Goal: Transaction & Acquisition: Purchase product/service

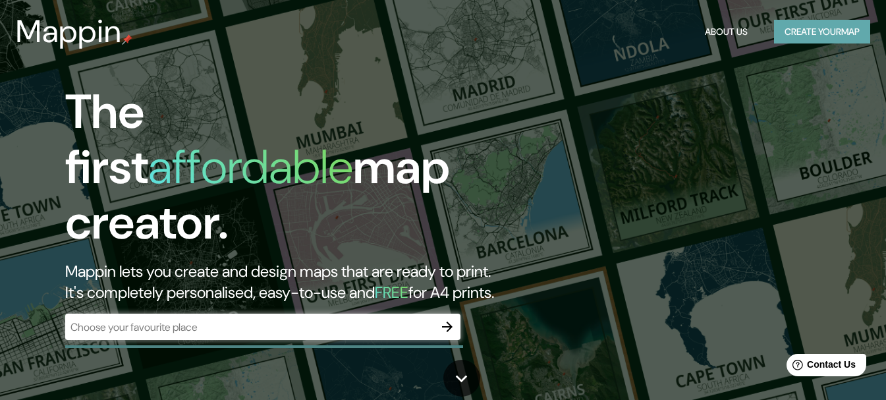
click at [788, 20] on button "Create your map" at bounding box center [822, 32] width 96 height 24
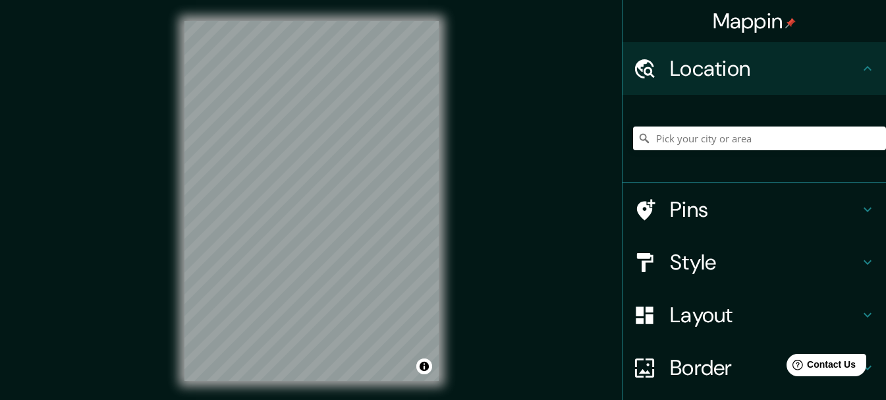
click at [449, 244] on div "© Mapbox © OpenStreetMap Improve this map" at bounding box center [311, 201] width 297 height 402
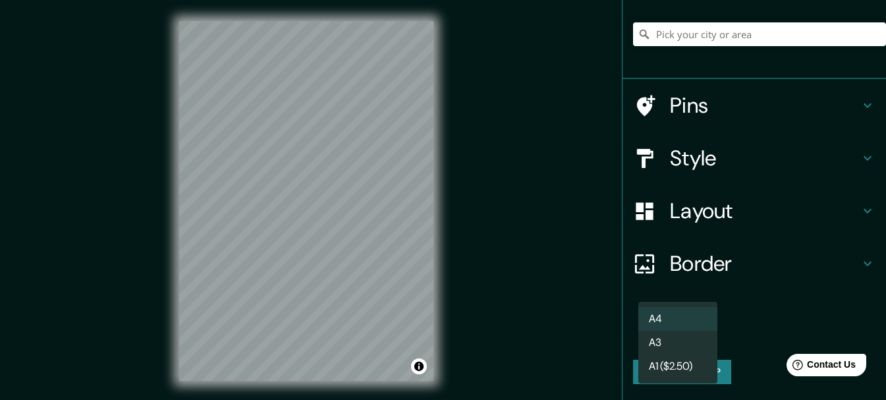
click at [677, 325] on body "Mappin Location Pins Style Layout Border Choose a border. Hint : you can make l…" at bounding box center [443, 200] width 886 height 400
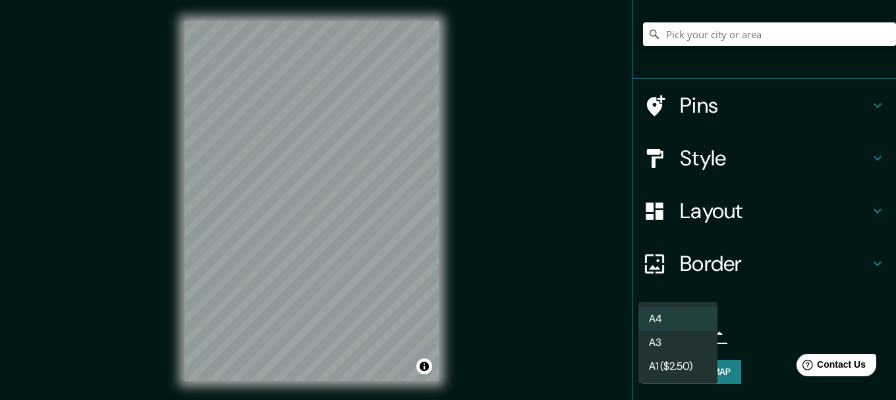
click at [680, 338] on li "A3" at bounding box center [678, 343] width 79 height 24
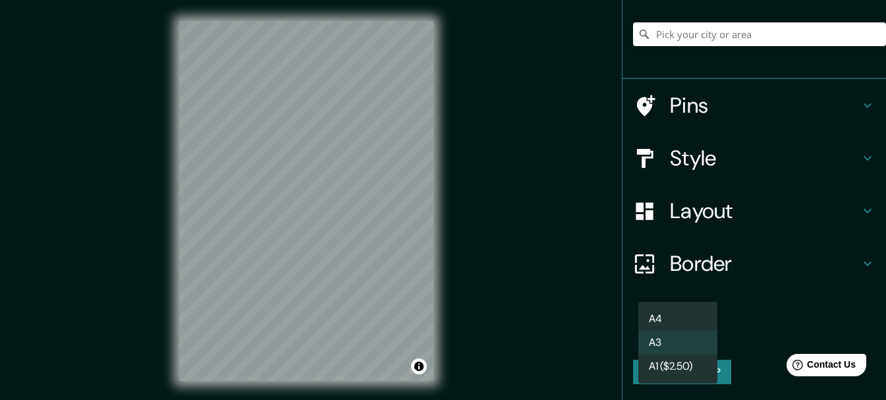
click at [682, 331] on body "Mappin Location Pins Style Layout Border Choose a border. Hint : you can make l…" at bounding box center [443, 200] width 886 height 400
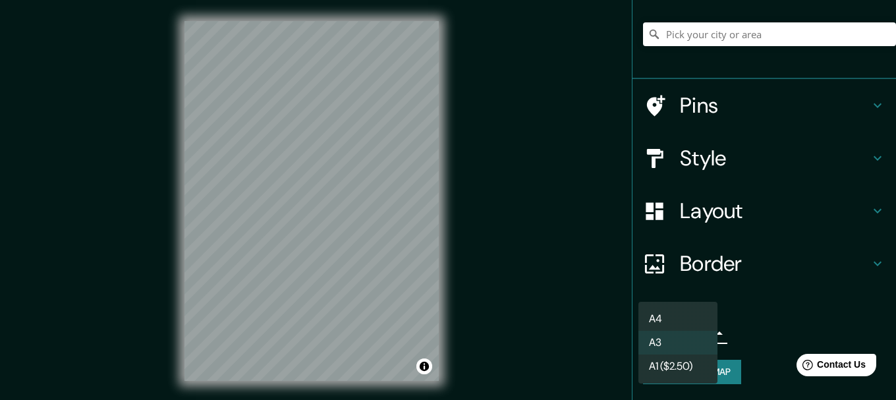
click at [674, 304] on ul "A4 A3 A1 ($2.50)" at bounding box center [678, 343] width 79 height 82
click at [674, 311] on li "A4" at bounding box center [678, 319] width 79 height 24
type input "single"
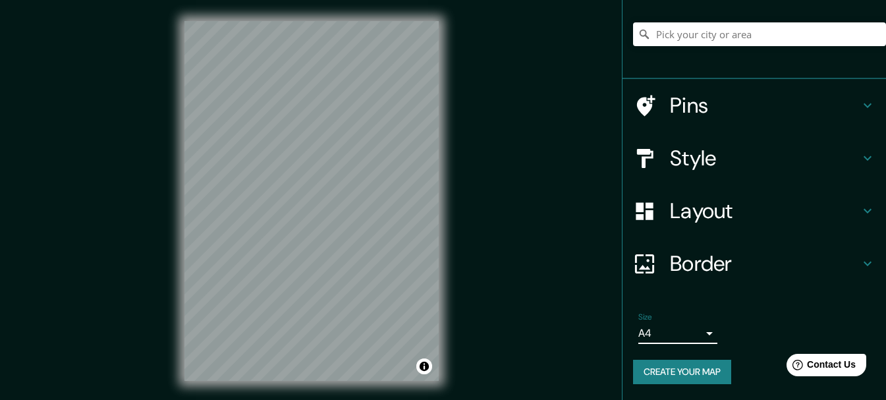
click at [735, 250] on h4 "Border" at bounding box center [765, 263] width 190 height 26
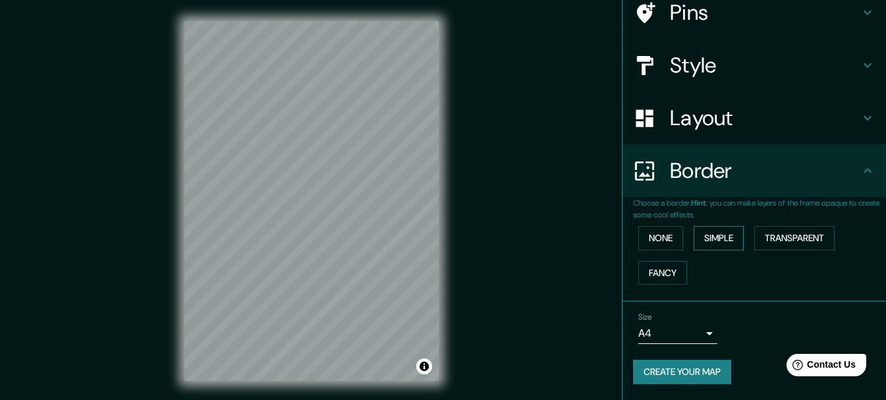
click at [719, 250] on button "Simple" at bounding box center [719, 238] width 50 height 24
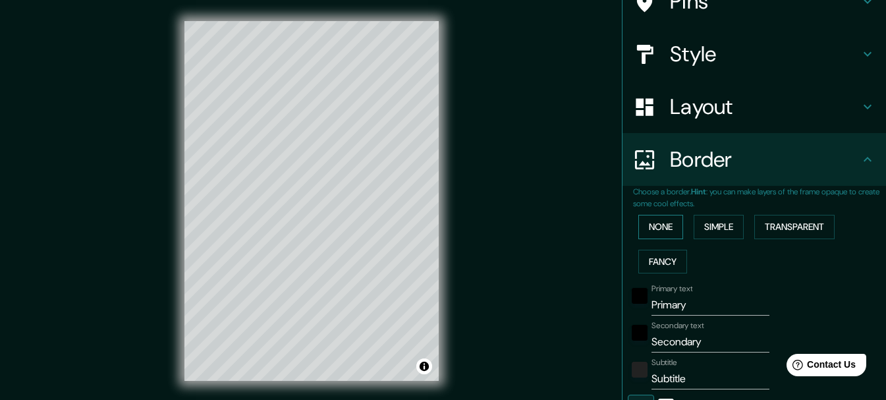
click at [656, 239] on button "None" at bounding box center [661, 227] width 45 height 24
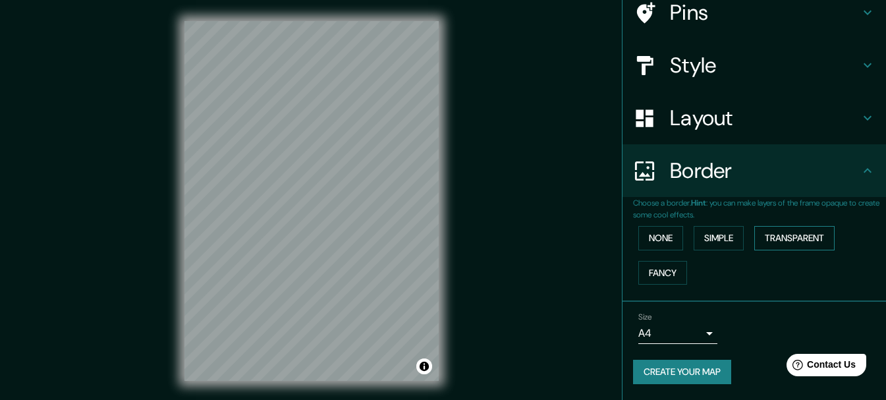
click at [793, 250] on button "Transparent" at bounding box center [795, 238] width 80 height 24
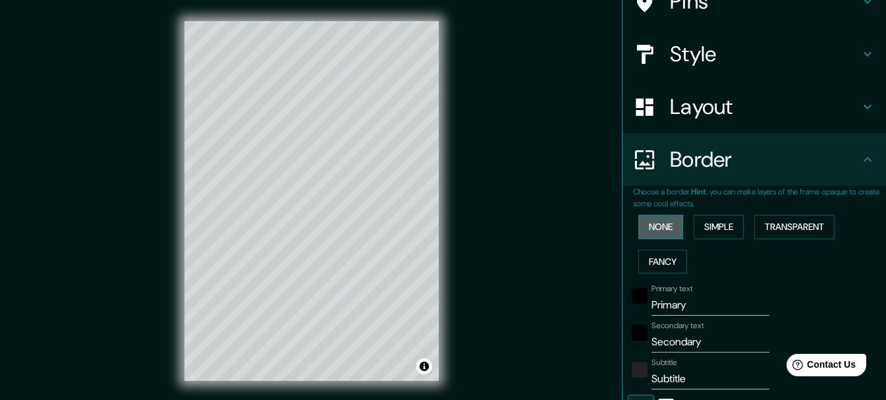
click at [642, 239] on button "None" at bounding box center [661, 227] width 45 height 24
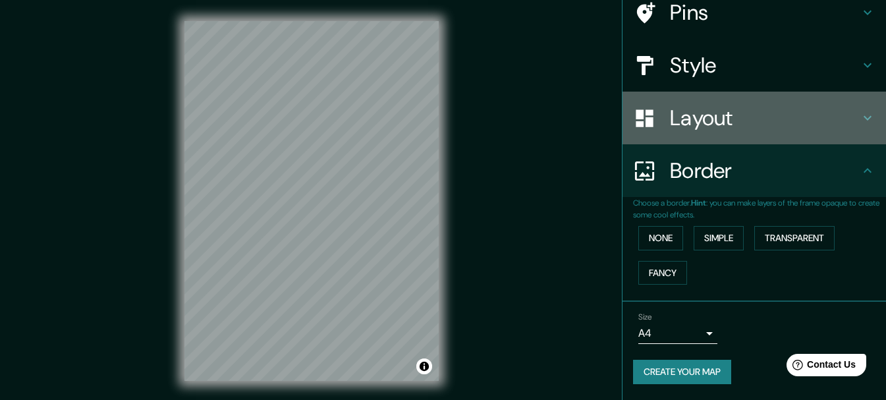
click at [716, 112] on h4 "Layout" at bounding box center [765, 118] width 190 height 26
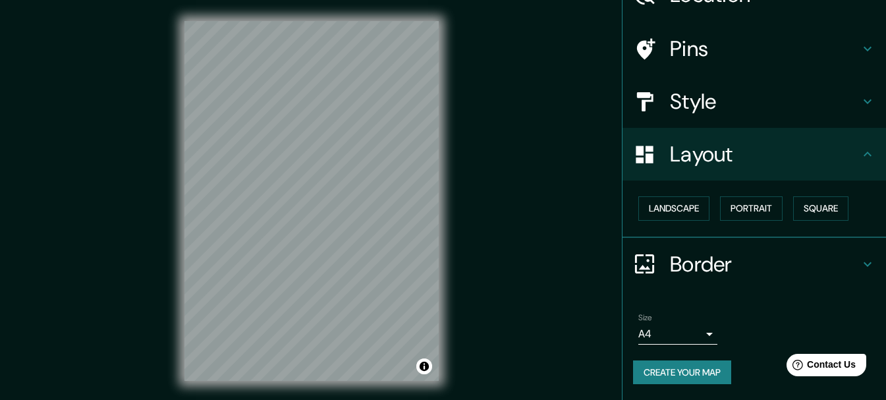
scroll to position [109, 0]
click at [689, 198] on button "Landscape" at bounding box center [674, 208] width 71 height 24
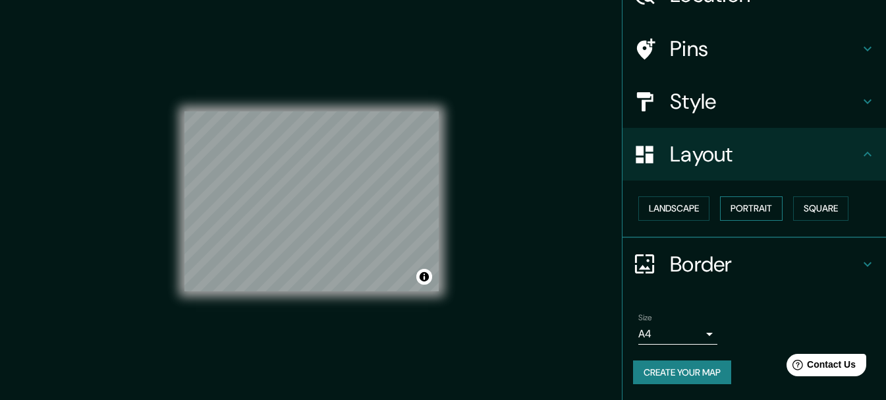
click at [747, 199] on button "Portrait" at bounding box center [751, 208] width 63 height 24
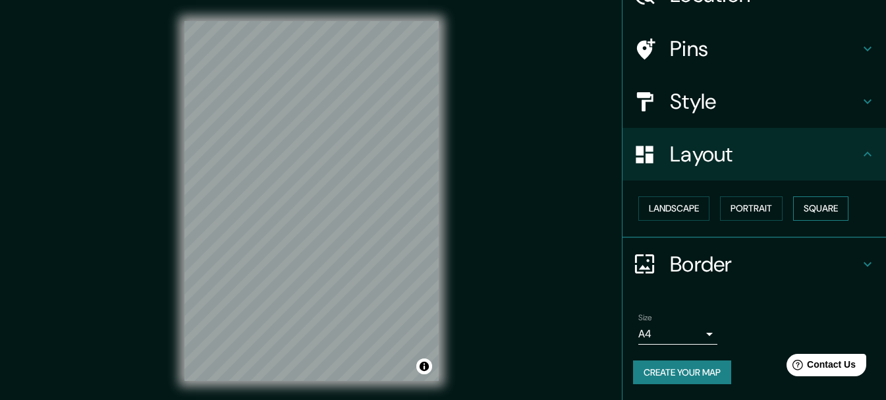
click at [832, 196] on button "Square" at bounding box center [820, 208] width 55 height 24
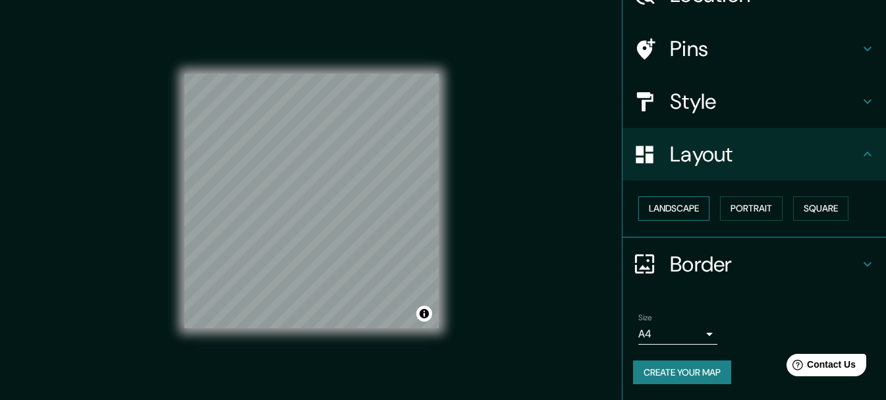
click at [688, 196] on button "Landscape" at bounding box center [674, 208] width 71 height 24
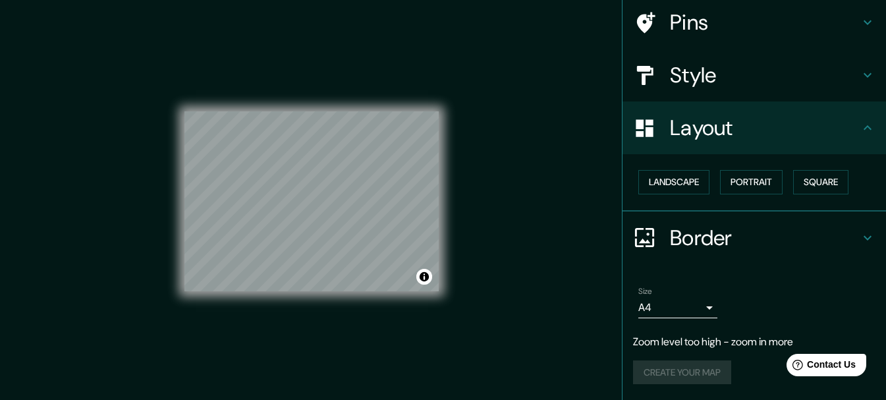
scroll to position [0, 0]
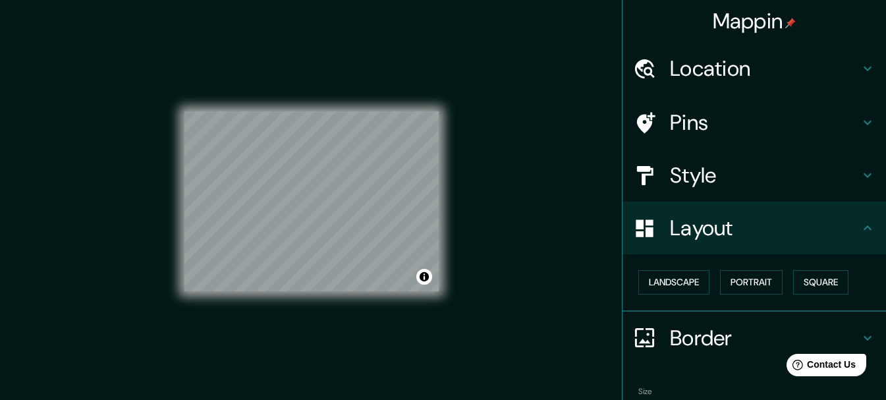
click at [770, 54] on div "Location" at bounding box center [755, 68] width 264 height 53
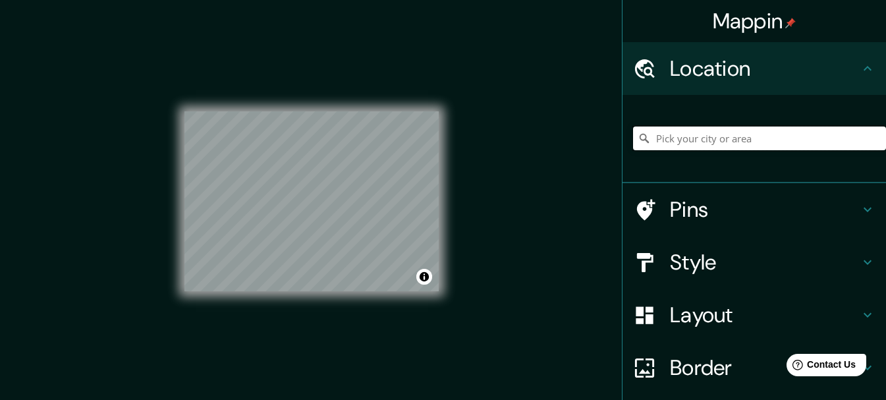
click at [720, 150] on input "Pick your city or area" at bounding box center [759, 139] width 253 height 24
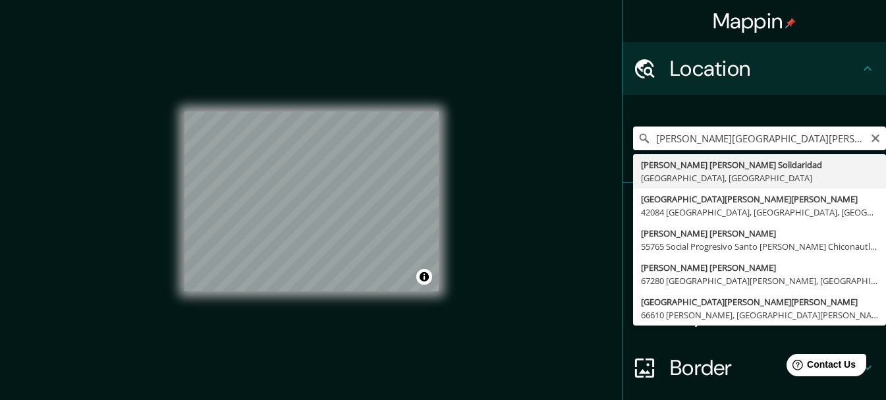
type input "[PERSON_NAME] [PERSON_NAME] Solidaridad, [GEOGRAPHIC_DATA], [GEOGRAPHIC_DATA]"
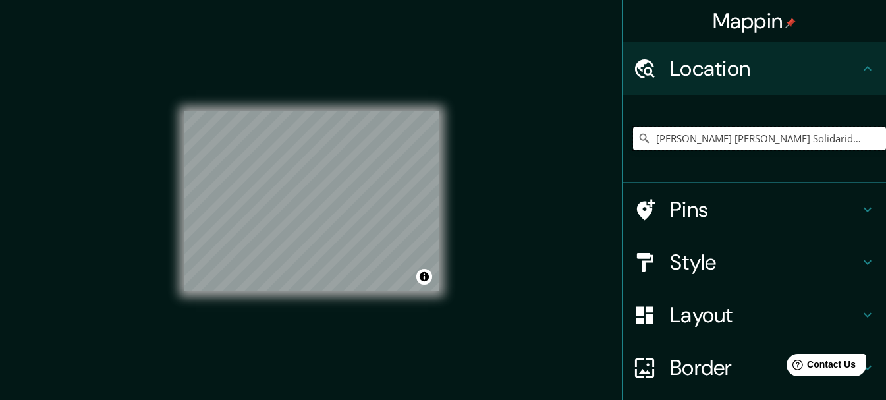
scroll to position [142, 0]
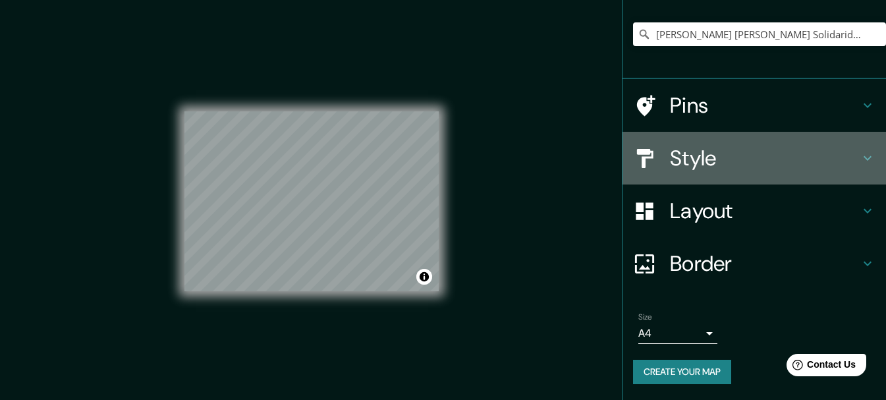
click at [743, 145] on h4 "Style" at bounding box center [765, 158] width 190 height 26
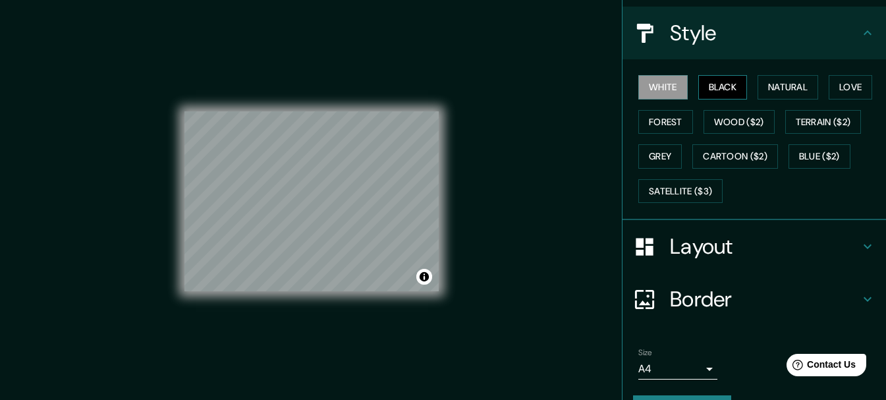
click at [732, 100] on button "Black" at bounding box center [723, 87] width 49 height 24
click at [662, 100] on button "White" at bounding box center [663, 87] width 49 height 24
click at [803, 100] on button "Natural" at bounding box center [788, 87] width 61 height 24
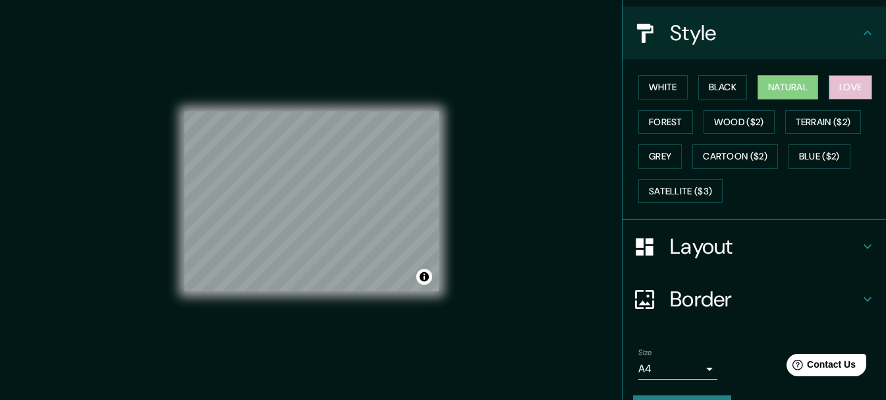
click at [829, 100] on button "Love" at bounding box center [850, 87] width 43 height 24
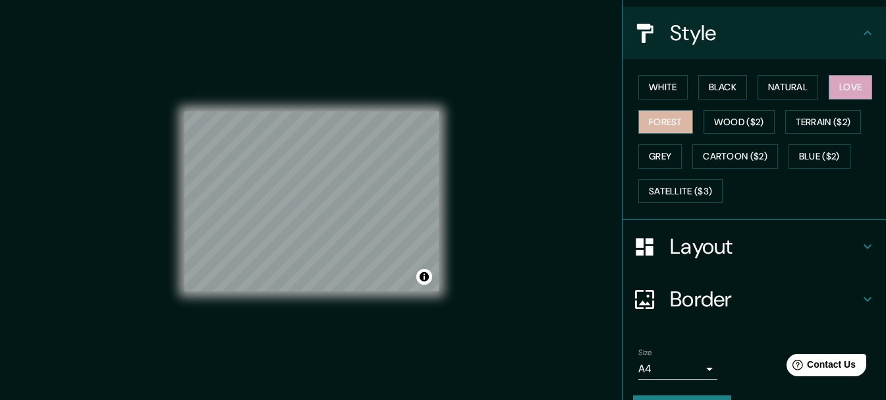
click at [693, 134] on button "Forest" at bounding box center [666, 122] width 55 height 24
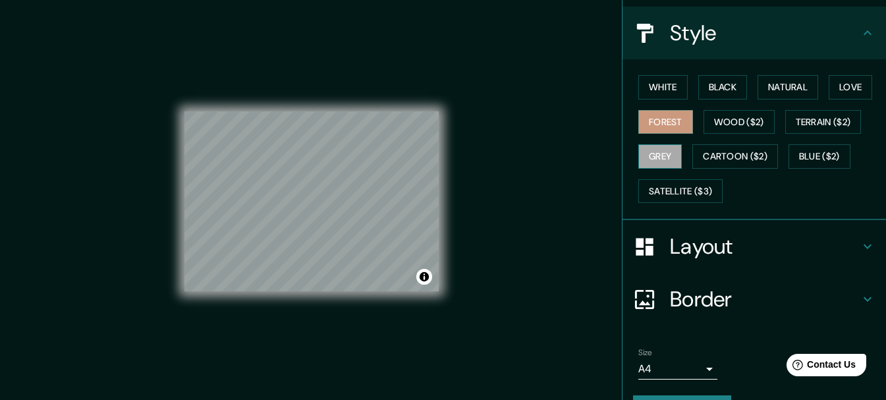
click at [682, 169] on button "Grey" at bounding box center [660, 156] width 43 height 24
click at [829, 100] on button "Love" at bounding box center [850, 87] width 43 height 24
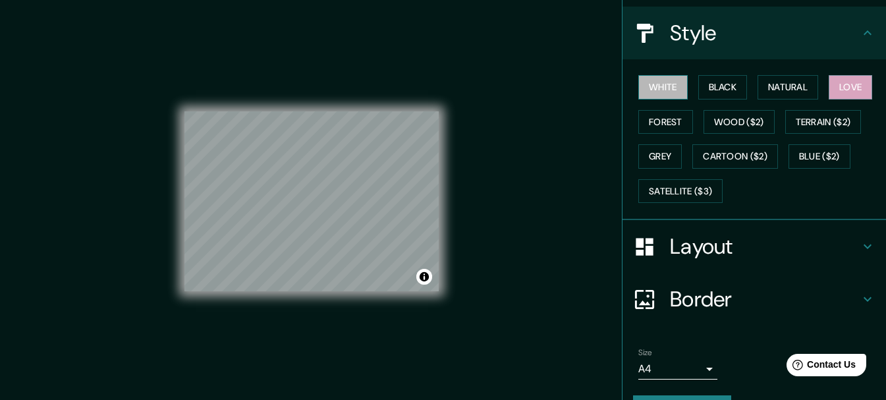
click at [669, 100] on button "White" at bounding box center [663, 87] width 49 height 24
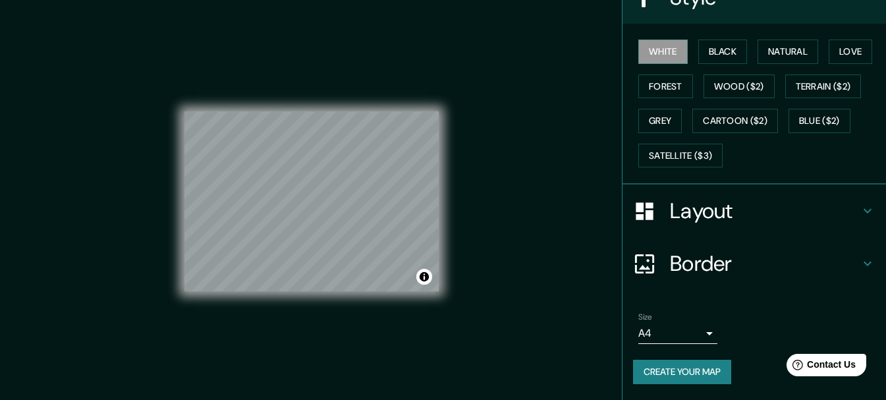
scroll to position [30, 0]
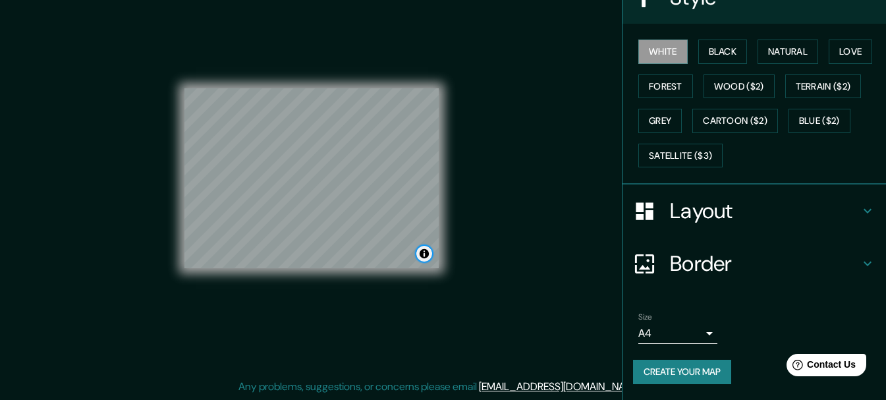
click at [421, 247] on button "Toggle attribution" at bounding box center [425, 254] width 16 height 16
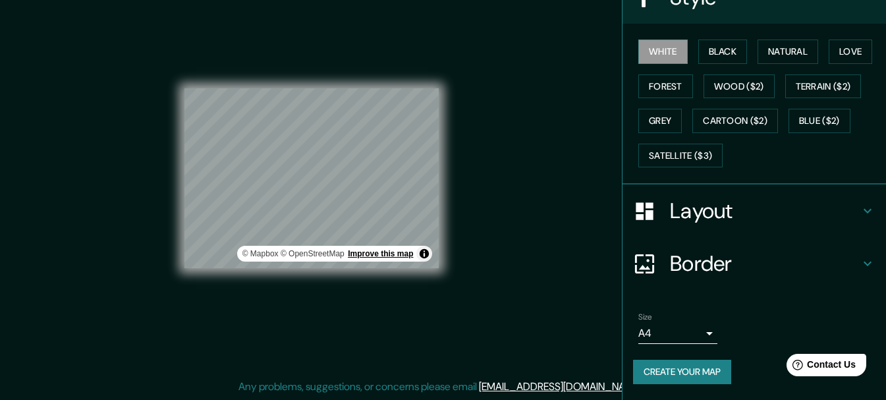
click at [383, 251] on link "Improve this map" at bounding box center [380, 253] width 65 height 9
click at [757, 198] on h4 "Layout" at bounding box center [765, 211] width 190 height 26
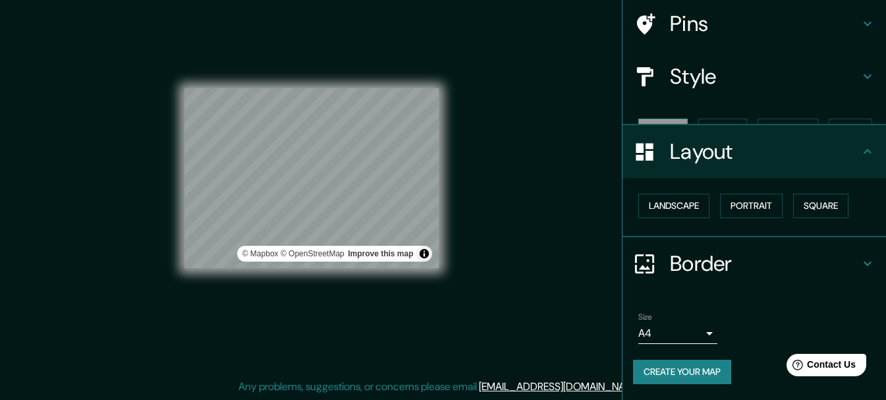
scroll to position [109, 0]
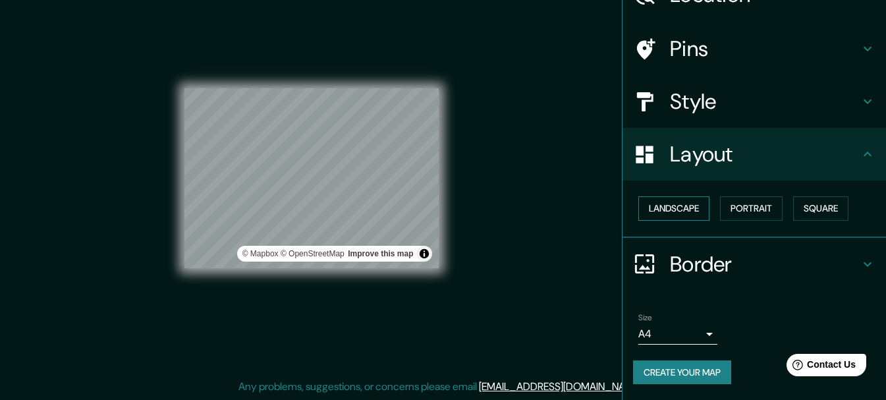
click at [677, 198] on button "Landscape" at bounding box center [674, 208] width 71 height 24
click at [761, 198] on button "Portrait" at bounding box center [751, 208] width 63 height 24
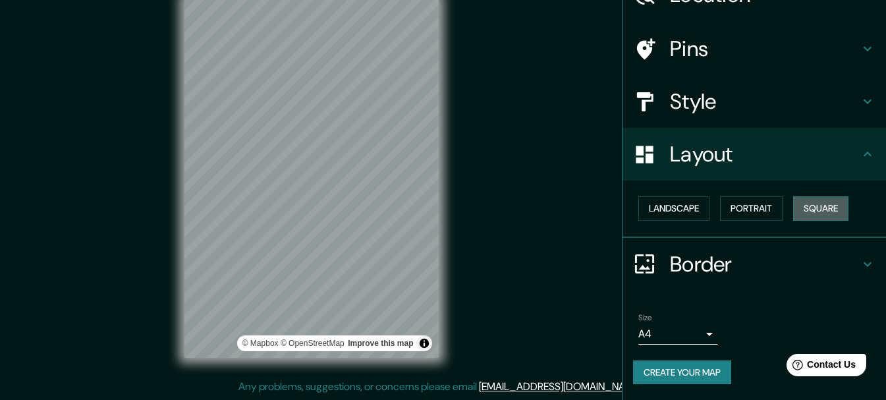
click at [824, 203] on button "Square" at bounding box center [820, 208] width 55 height 24
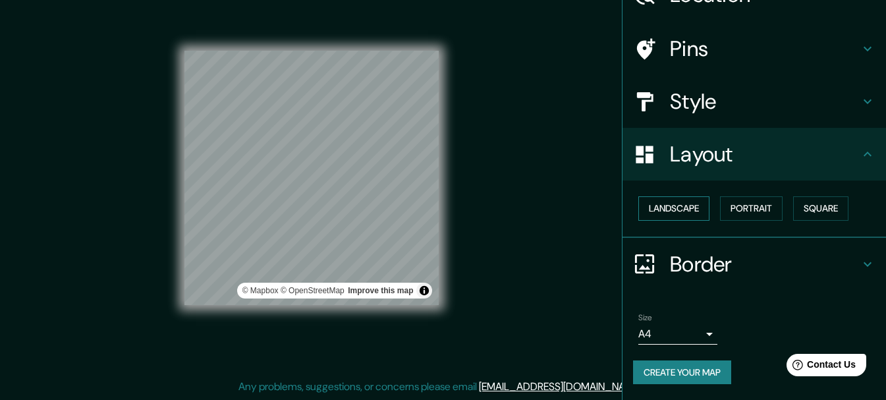
click at [673, 198] on button "Landscape" at bounding box center [674, 208] width 71 height 24
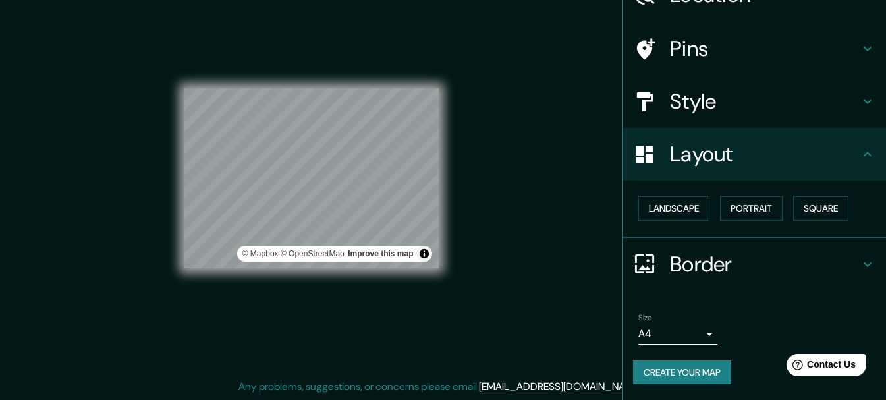
click at [724, 88] on h4 "Style" at bounding box center [765, 101] width 190 height 26
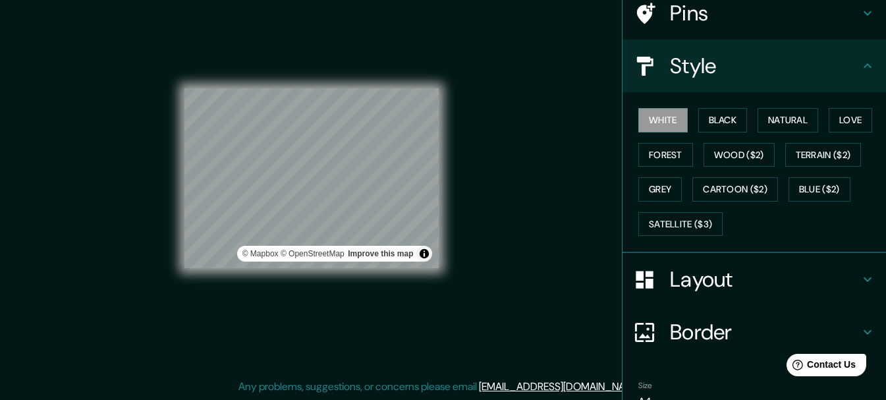
scroll to position [0, 0]
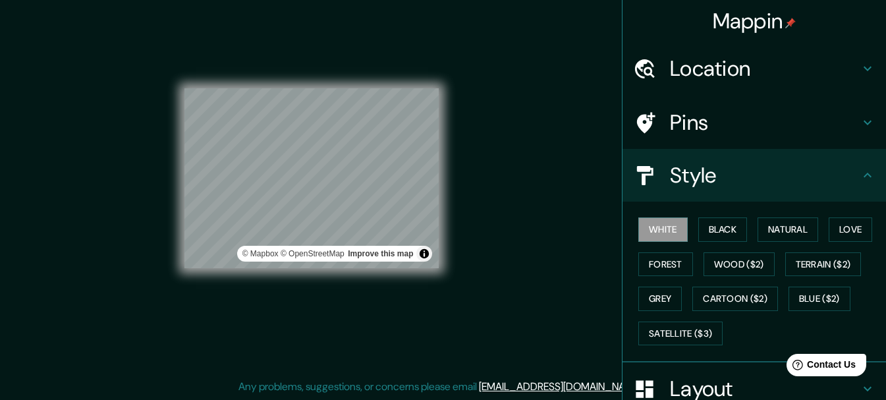
click at [741, 134] on h4 "Pins" at bounding box center [765, 122] width 190 height 26
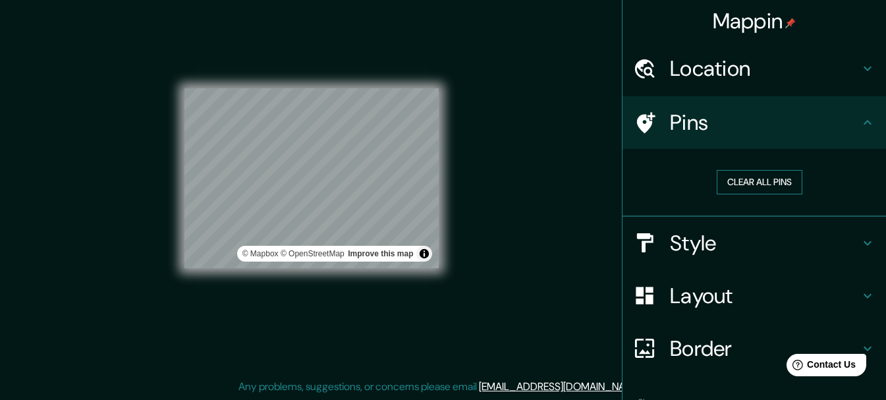
click at [747, 194] on button "Clear all pins" at bounding box center [760, 182] width 86 height 24
click at [748, 59] on h4 "Location" at bounding box center [765, 68] width 190 height 26
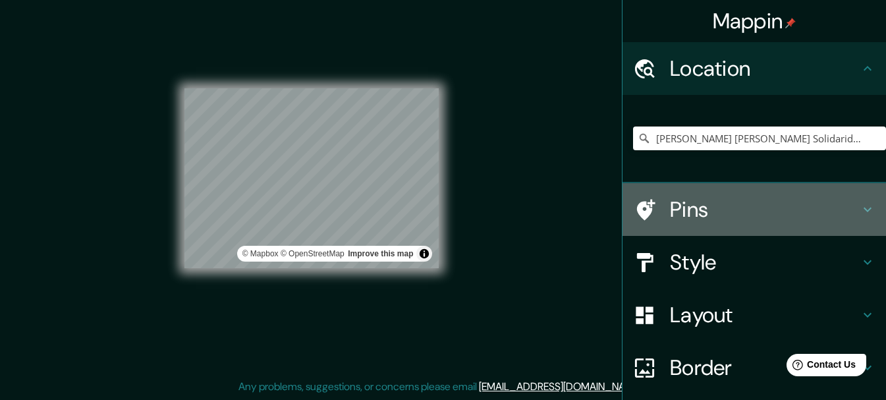
click at [740, 221] on h4 "Pins" at bounding box center [765, 209] width 190 height 26
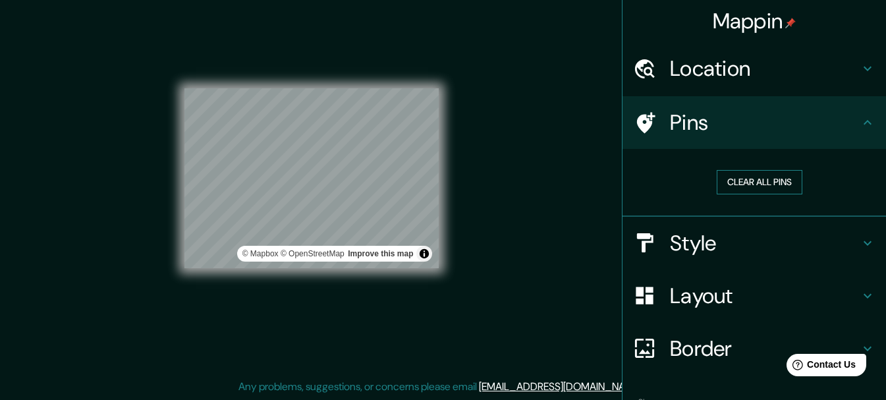
click at [729, 193] on button "Clear all pins" at bounding box center [760, 182] width 86 height 24
click at [745, 190] on button "Clear all pins" at bounding box center [760, 182] width 86 height 24
click at [455, 201] on div "© Mapbox © OpenStreetMap Improve this map" at bounding box center [311, 178] width 297 height 402
click at [717, 190] on button "Clear all pins" at bounding box center [760, 182] width 86 height 24
